Goal: Task Accomplishment & Management: Use online tool/utility

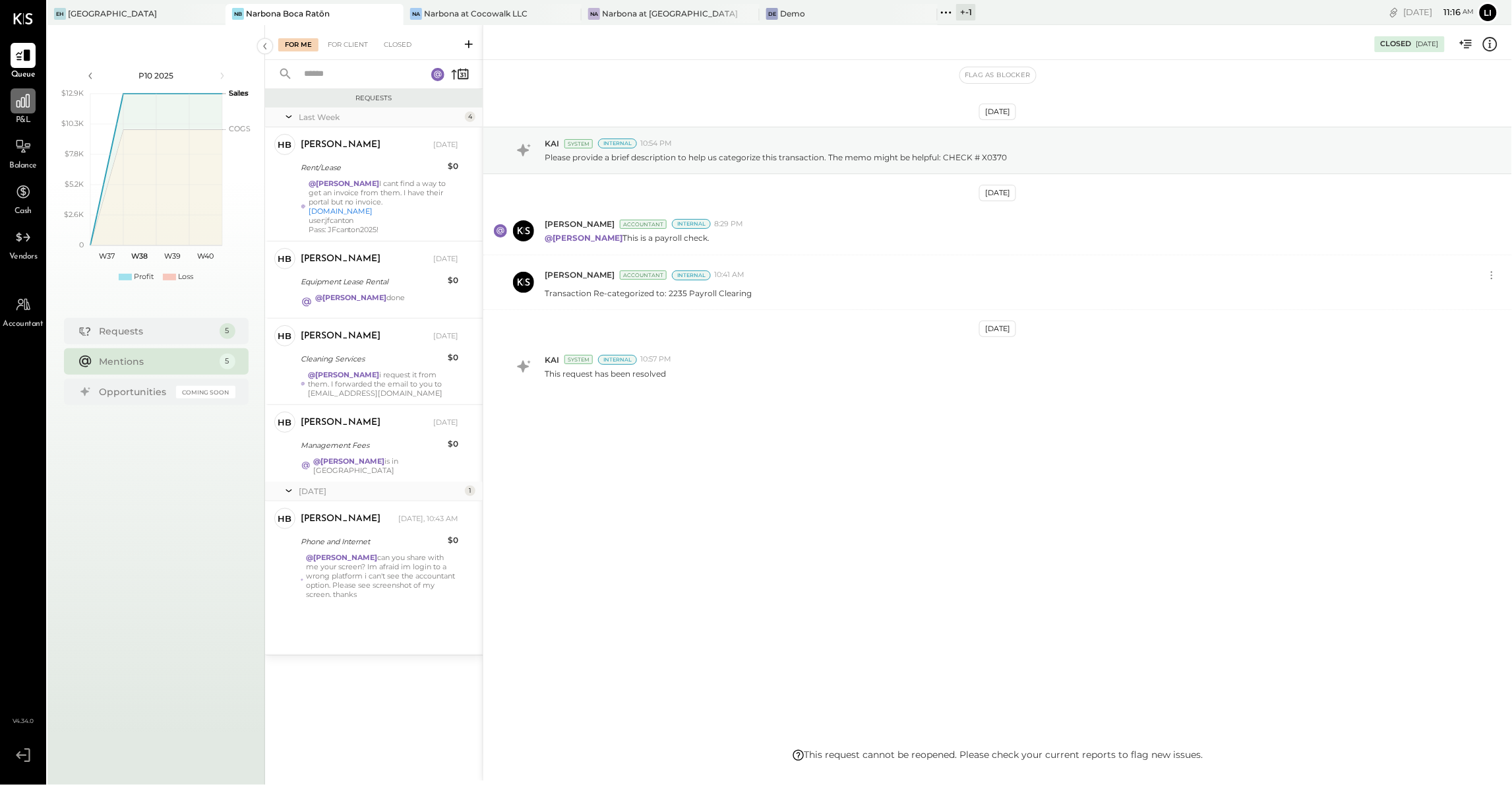
click at [24, 103] on icon at bounding box center [23, 100] width 13 height 13
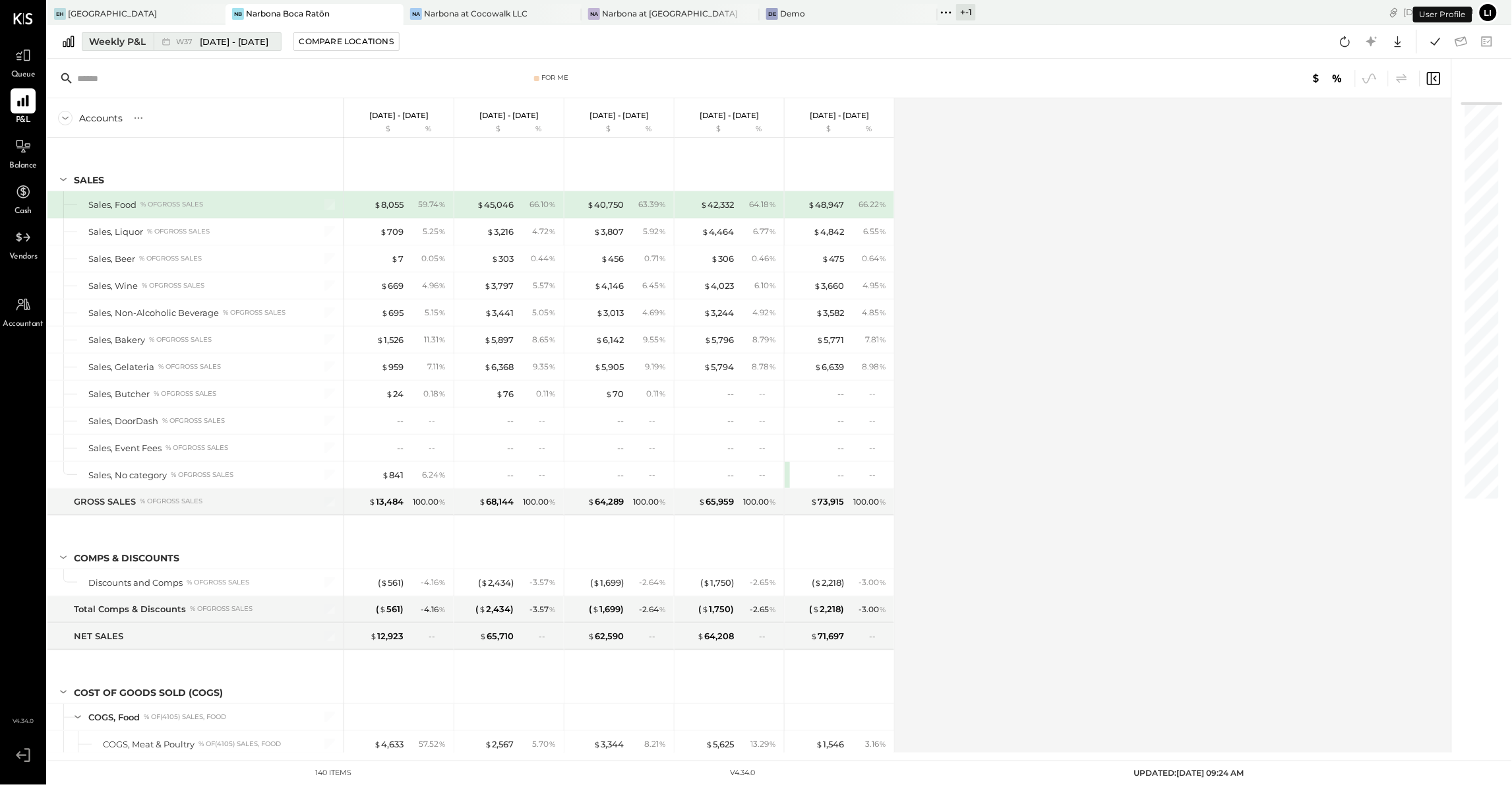
click at [213, 49] on button "Weekly P&L W37 [DATE] - [DATE]" at bounding box center [181, 41] width 200 height 19
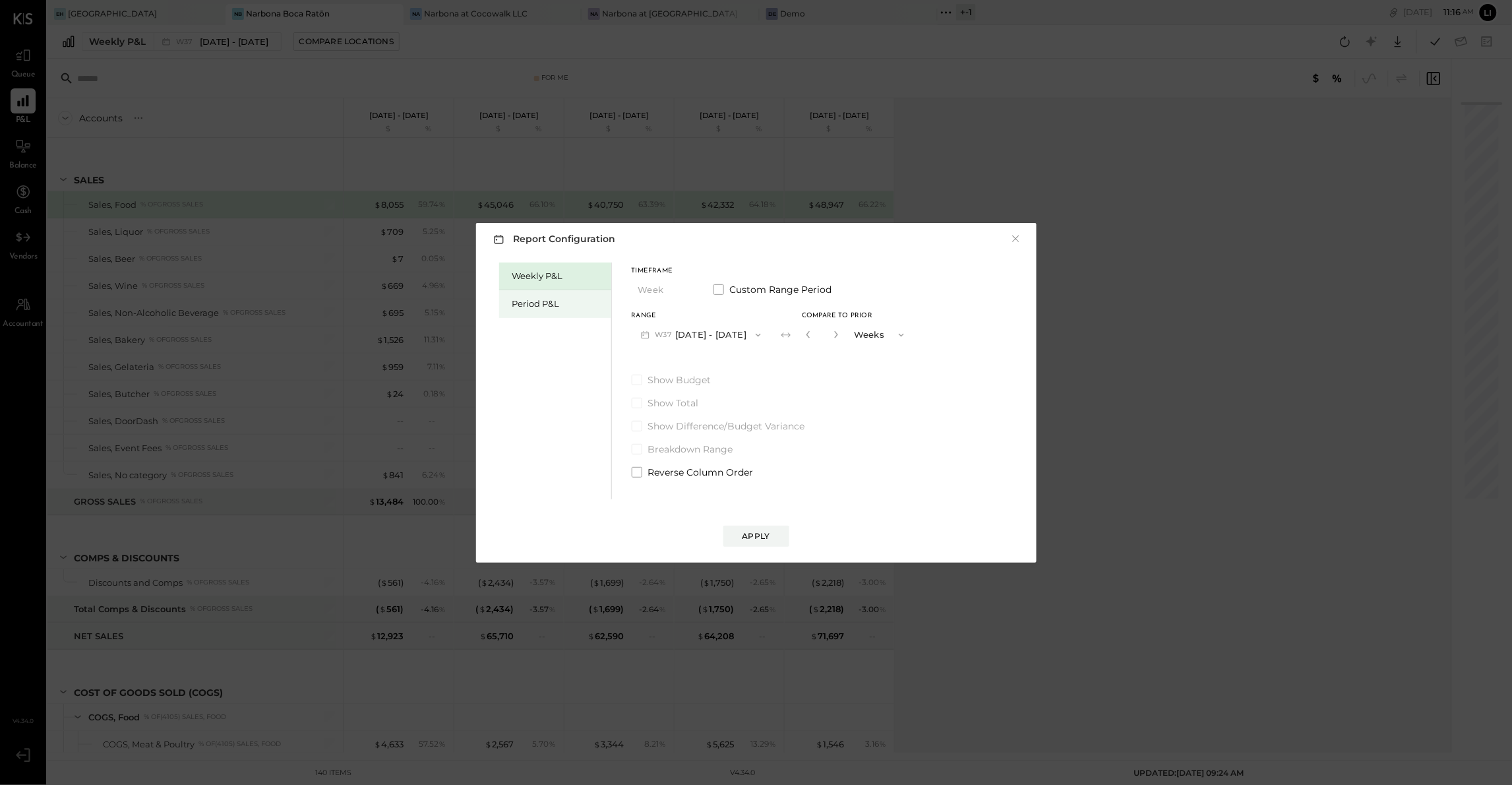
click at [522, 317] on div "Period P&L" at bounding box center [555, 304] width 112 height 28
click at [803, 337] on div "Compare" at bounding box center [808, 336] width 43 height 11
click at [836, 336] on icon "button" at bounding box center [832, 334] width 8 height 8
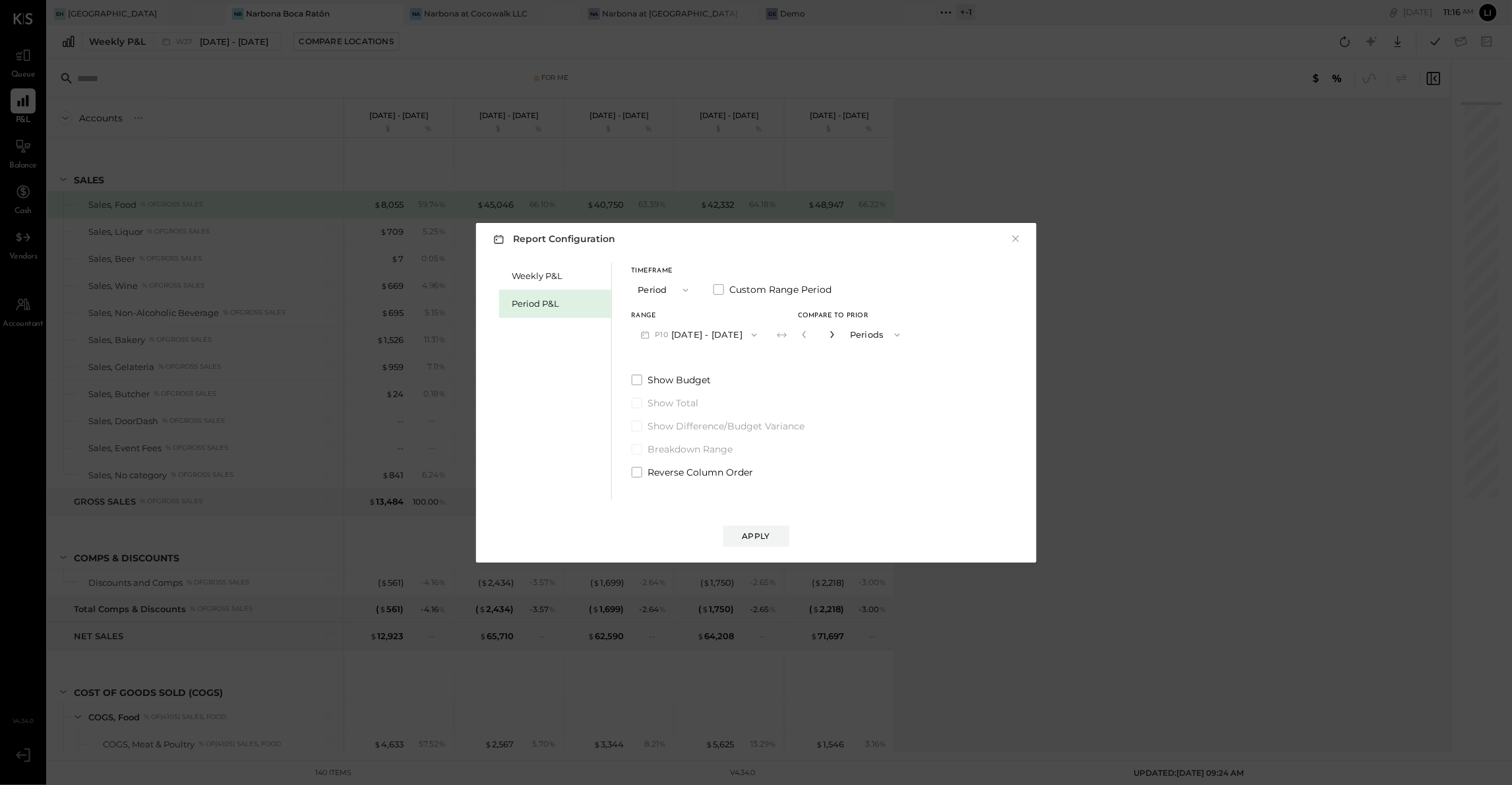
type input "*"
click at [773, 541] on button "Apply" at bounding box center [756, 536] width 66 height 21
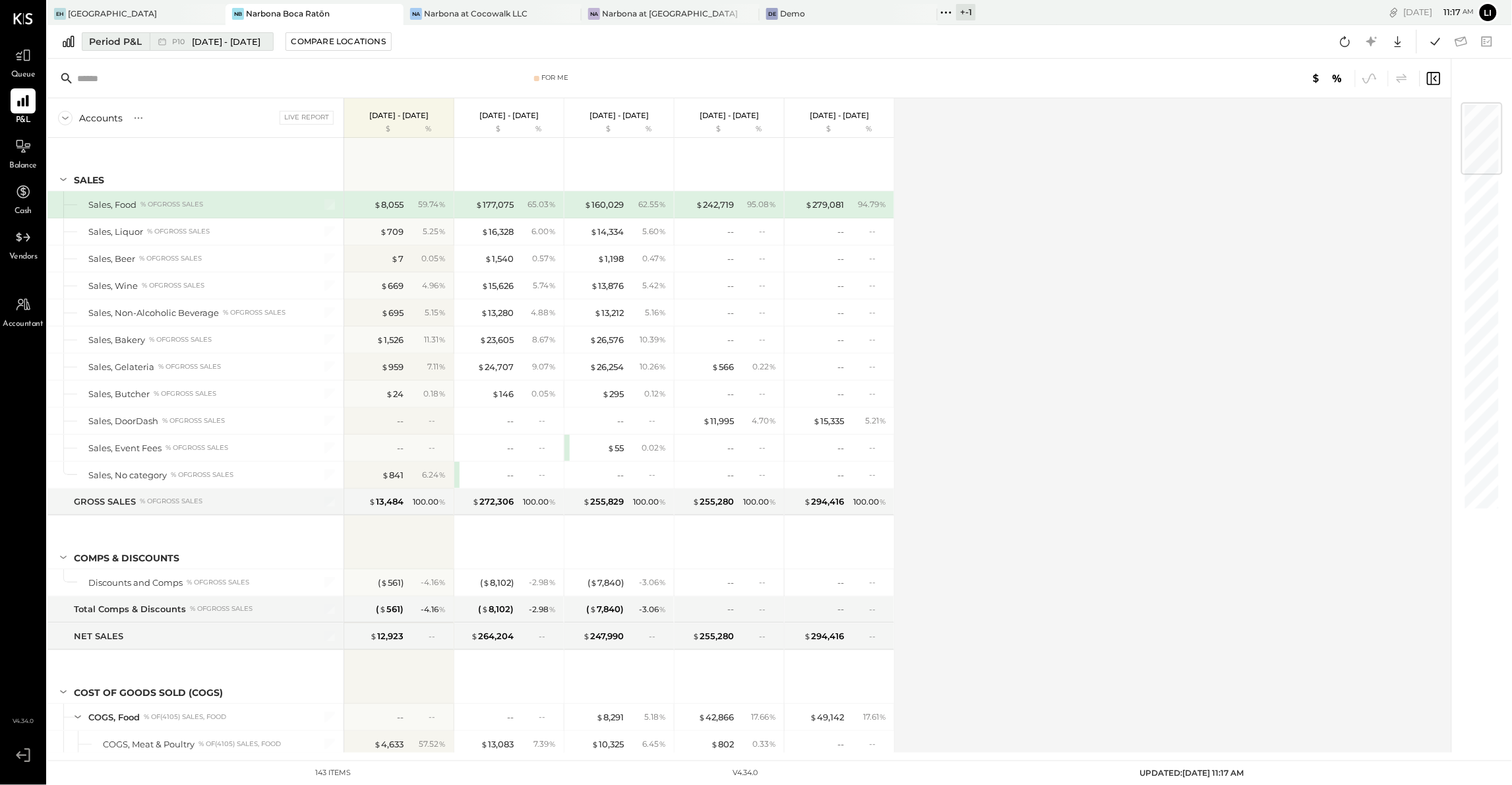
click at [179, 41] on span "P10" at bounding box center [180, 41] width 17 height 7
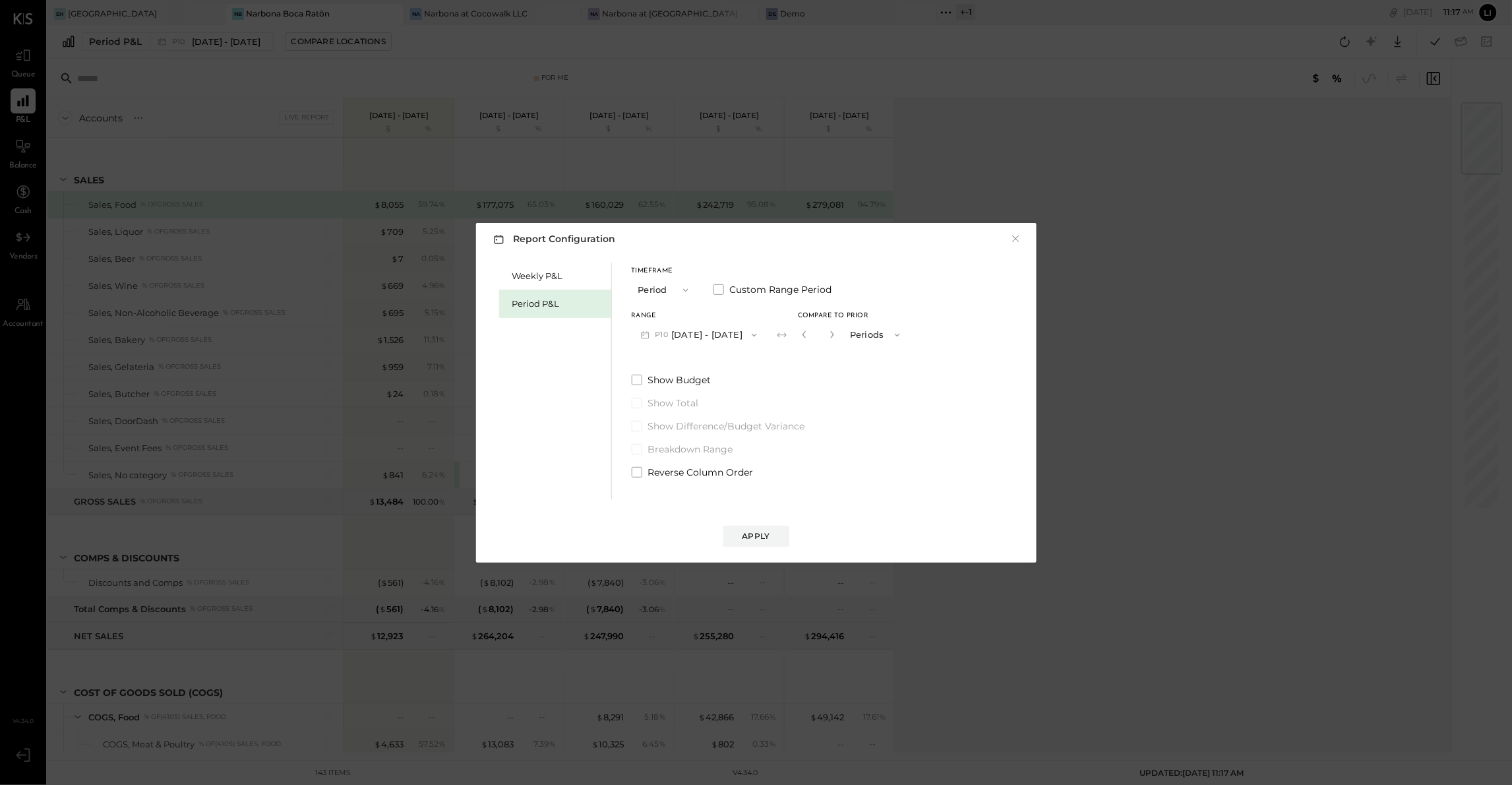
click at [720, 339] on button "P10 [DATE] - [DATE]" at bounding box center [699, 334] width 135 height 25
click at [1017, 240] on button "×" at bounding box center [1016, 238] width 12 height 13
